Goal: Task Accomplishment & Management: Use online tool/utility

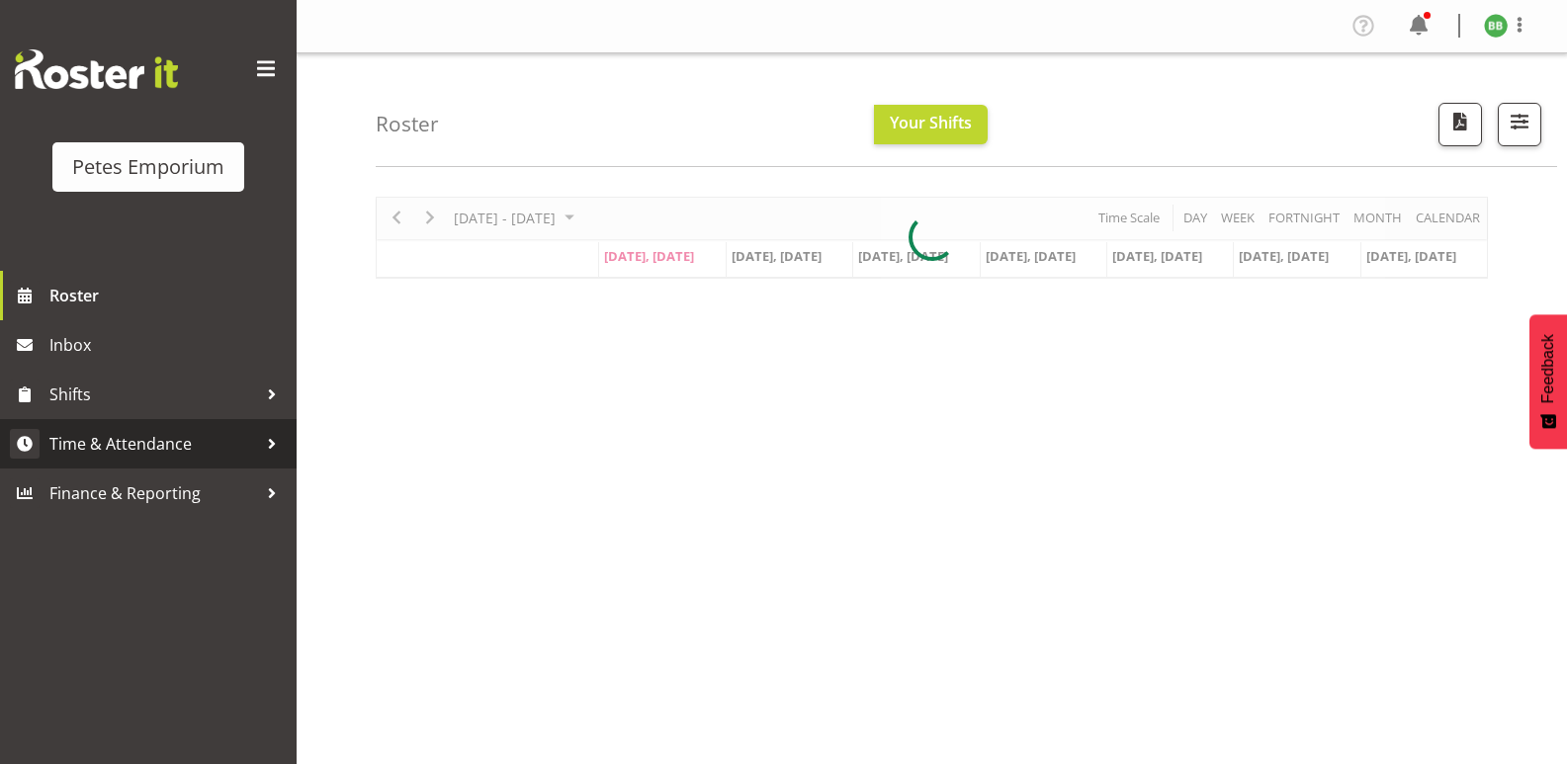
click at [186, 436] on span "Time & Attendance" at bounding box center [153, 444] width 208 height 30
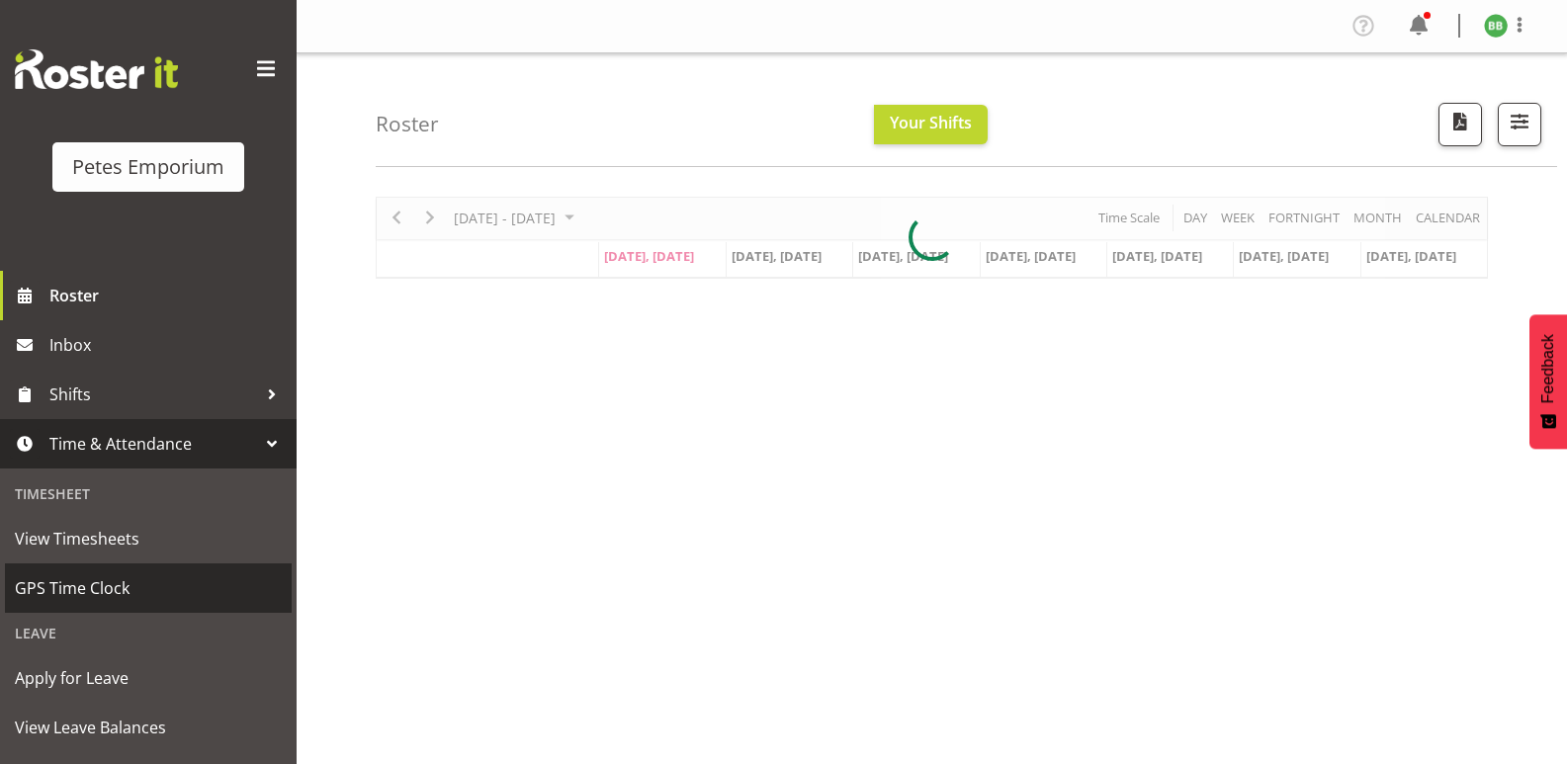
click at [137, 590] on span "GPS Time Clock" at bounding box center [148, 588] width 267 height 30
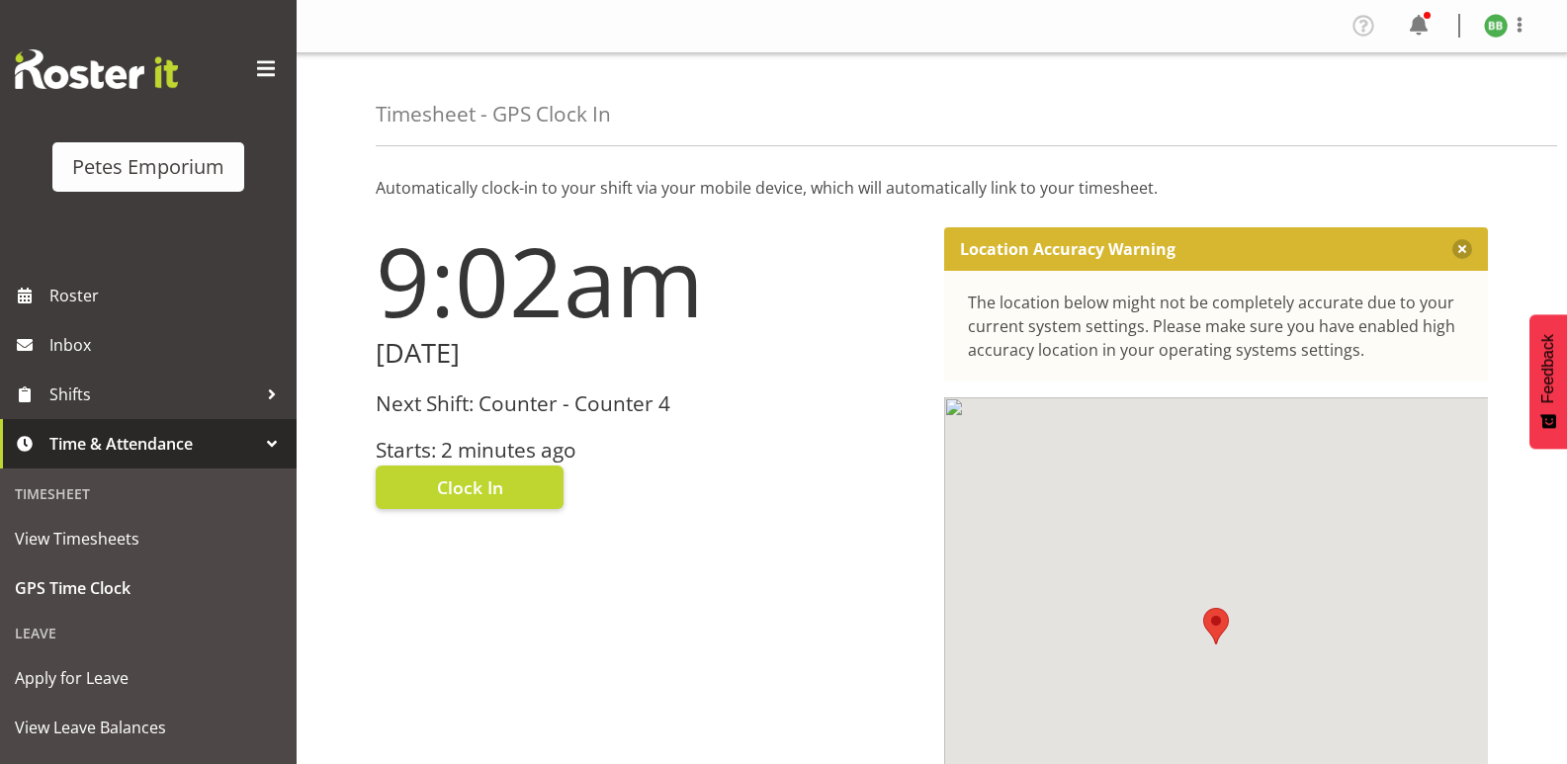
click at [498, 445] on h3 "Starts: 2 minutes ago" at bounding box center [648, 450] width 545 height 23
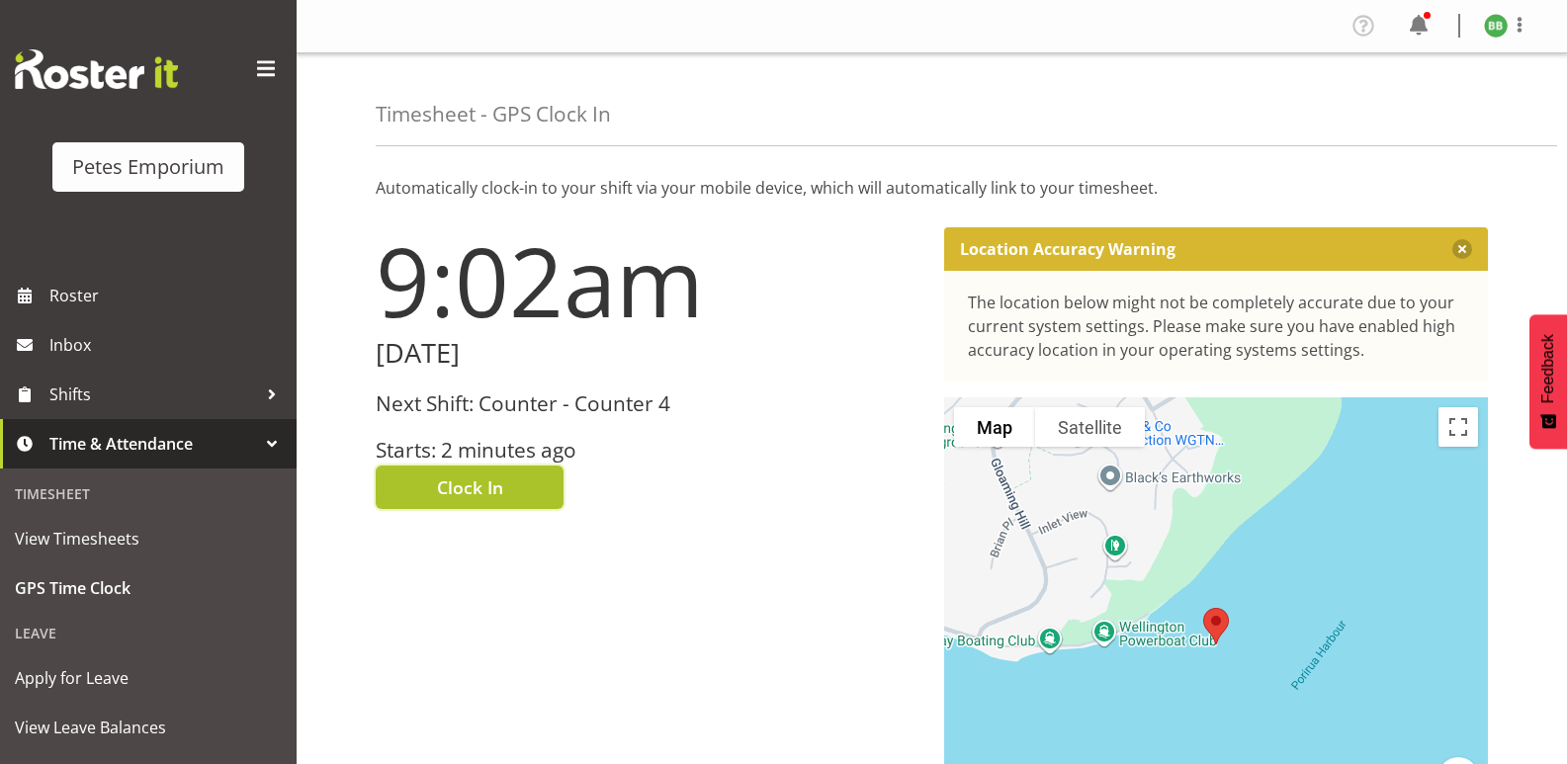
click at [484, 489] on span "Clock In" at bounding box center [470, 488] width 66 height 26
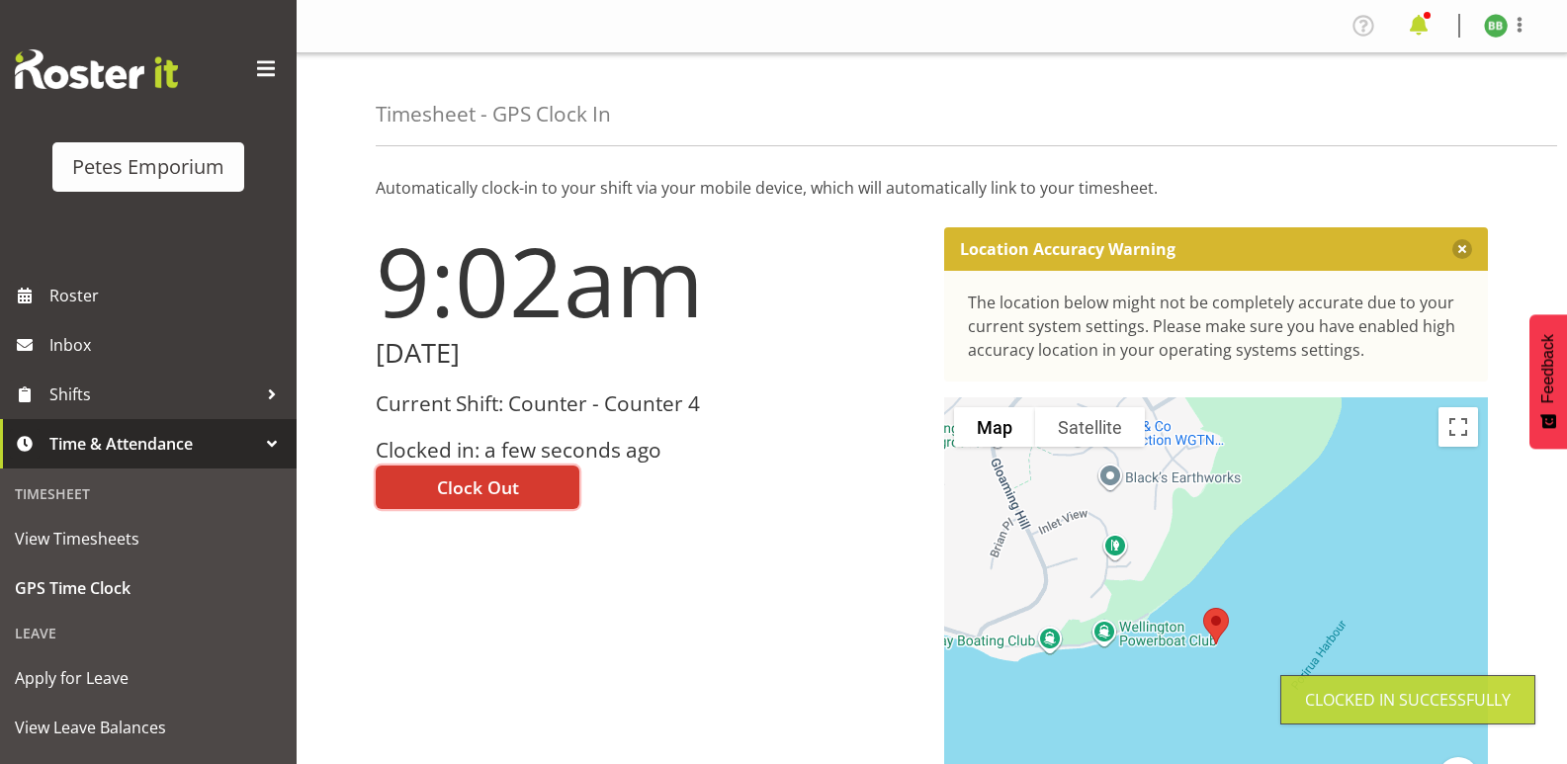
click at [1416, 32] on span at bounding box center [1419, 26] width 32 height 32
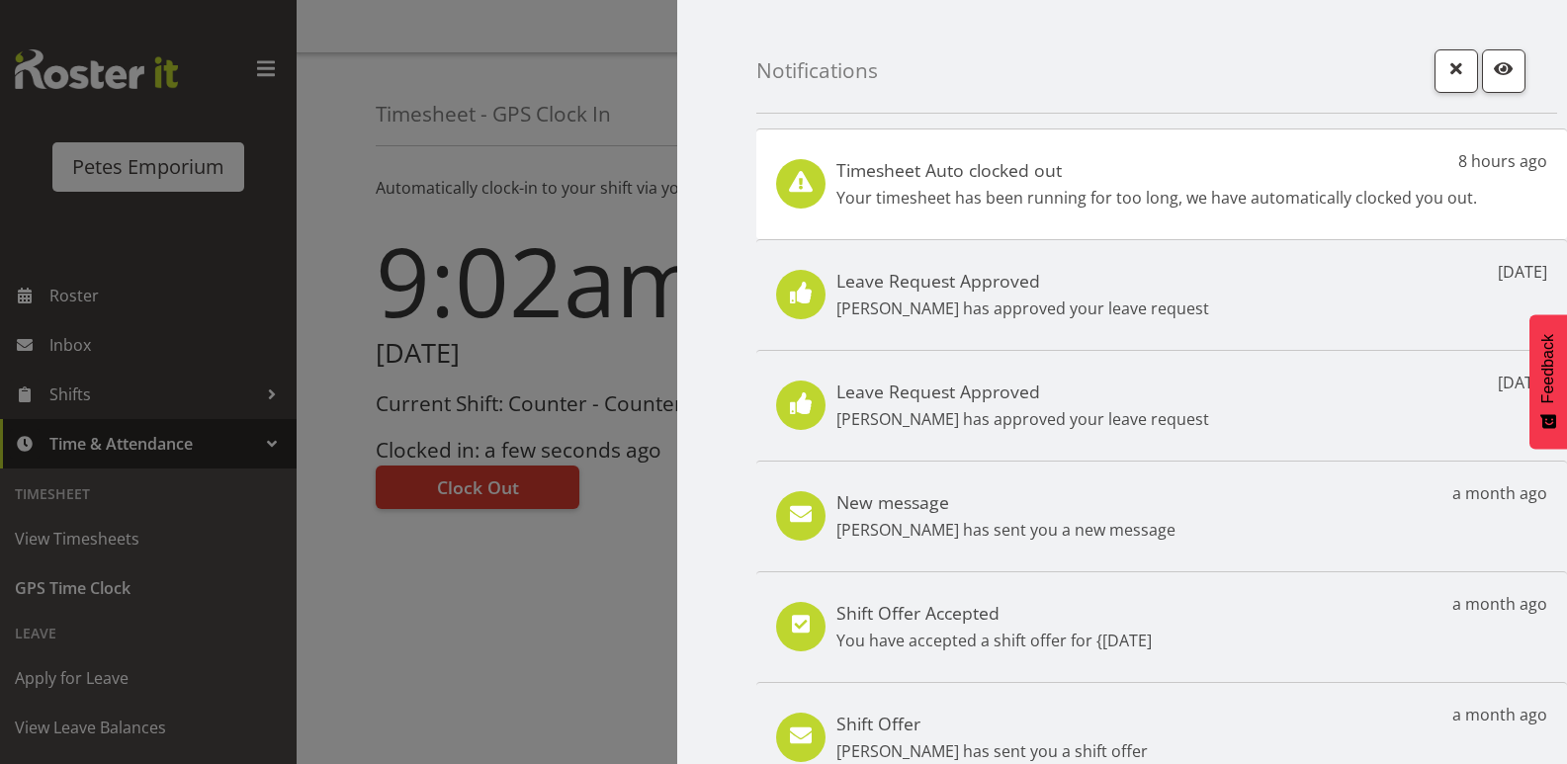
click at [593, 167] on div at bounding box center [783, 382] width 1567 height 764
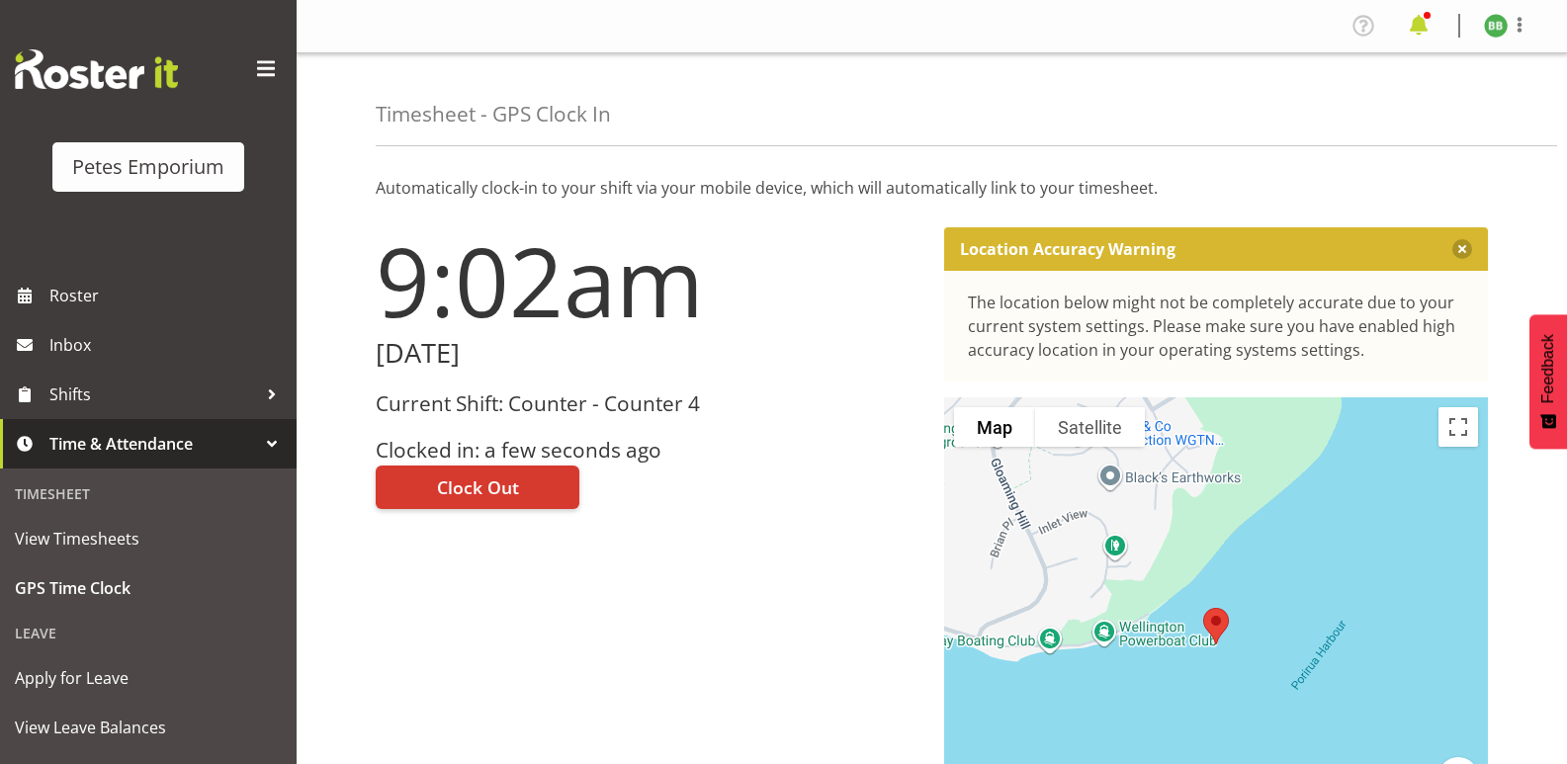
click at [1424, 27] on span at bounding box center [1419, 26] width 32 height 32
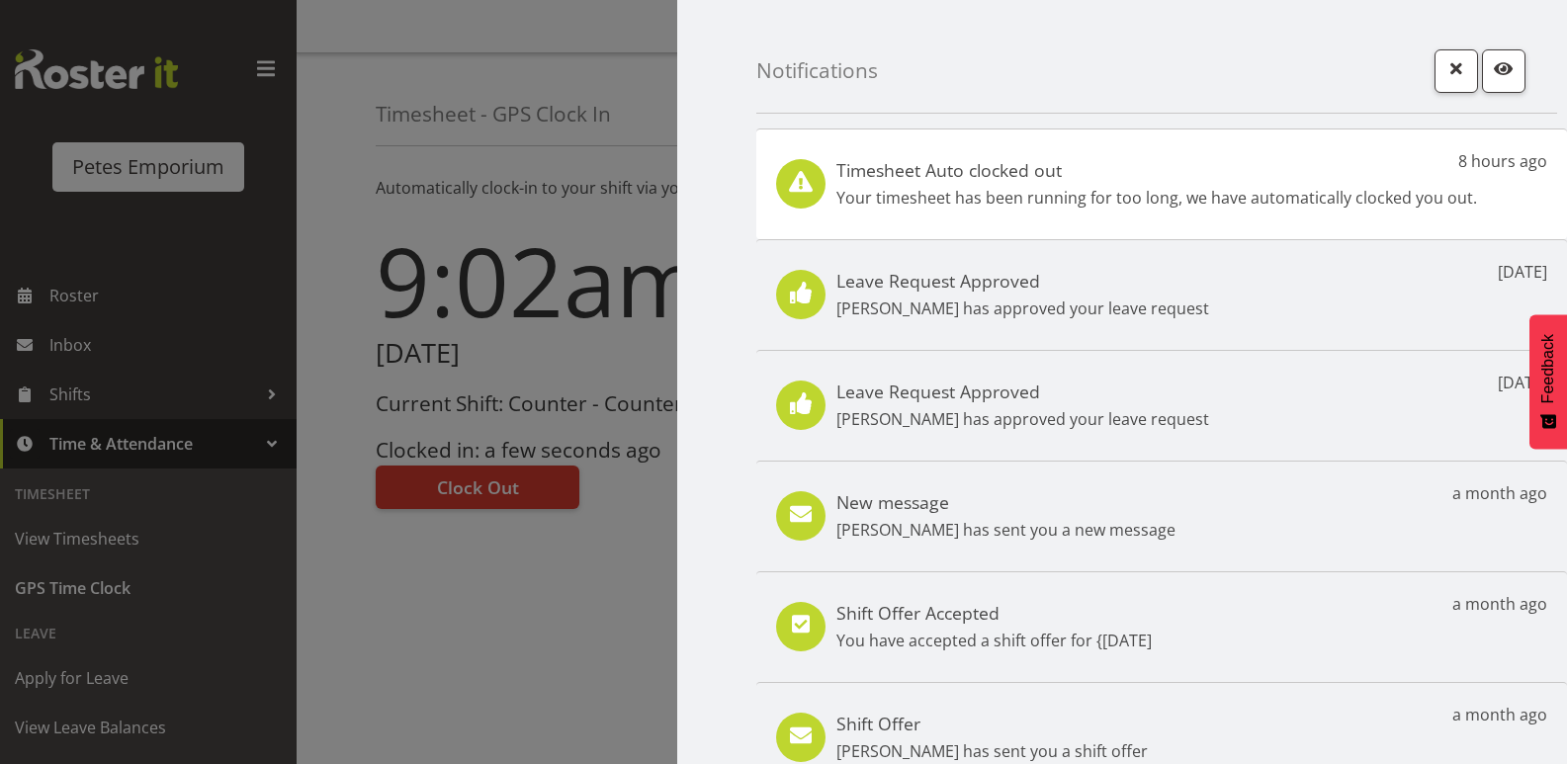
click at [612, 106] on div at bounding box center [783, 382] width 1567 height 764
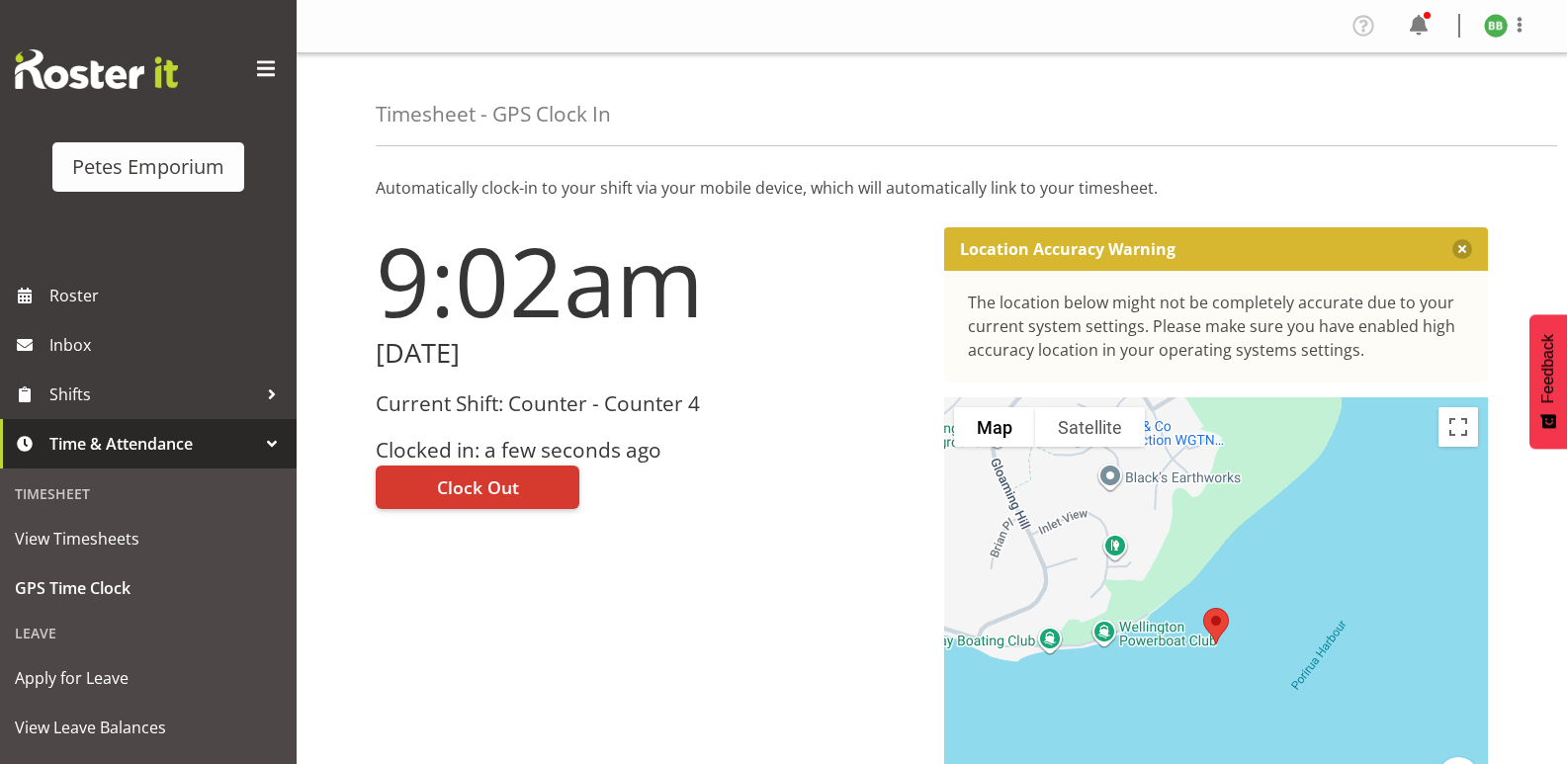
click at [1487, 32] on img at bounding box center [1496, 26] width 24 height 24
click at [1406, 106] on link "Log Out" at bounding box center [1437, 104] width 190 height 36
